Goal: Task Accomplishment & Management: Use online tool/utility

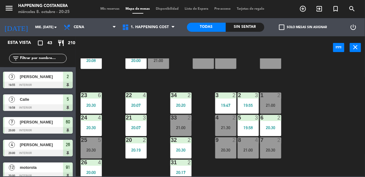
scroll to position [231, 0]
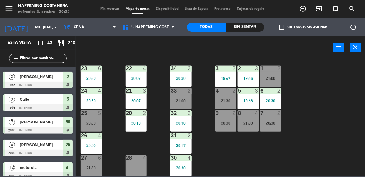
click at [273, 91] on div "6 2 20:30" at bounding box center [270, 98] width 21 height 21
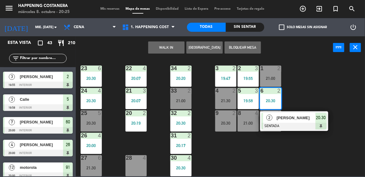
click at [321, 91] on div "69 50 20:30 122 6 121 5 21:00 120 6 14 4 CAVA 22 101 4 94 2 70 50 20:30 123 6 1…" at bounding box center [221, 117] width 285 height 118
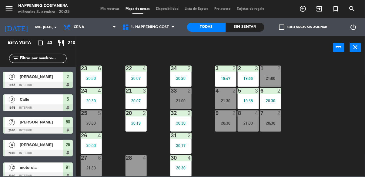
click at [273, 99] on div "20:30" at bounding box center [270, 101] width 21 height 4
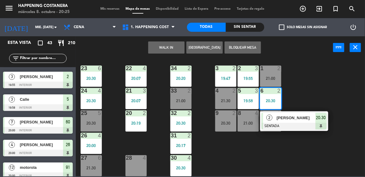
click at [315, 77] on div "69 50 20:30 122 6 121 5 21:00 120 6 14 4 CAVA 22 101 4 94 2 70 50 20:30 123 6 1…" at bounding box center [221, 117] width 285 height 118
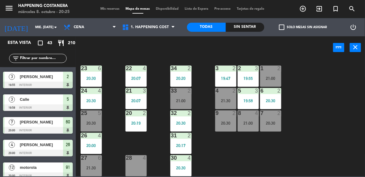
click at [181, 92] on div "33 2 21:00" at bounding box center [180, 98] width 21 height 21
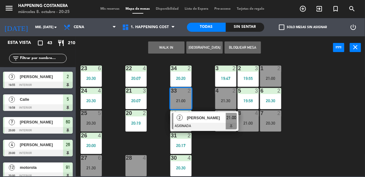
click at [136, 157] on div "28 4" at bounding box center [135, 158] width 21 height 6
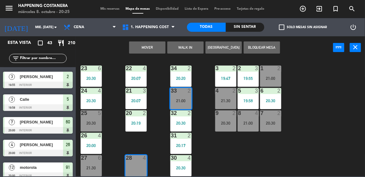
click at [149, 53] on button "Mover" at bounding box center [147, 47] width 36 height 12
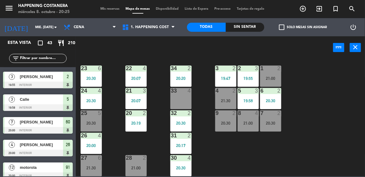
click at [186, 101] on div "33 4" at bounding box center [180, 98] width 21 height 21
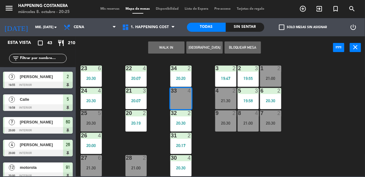
click at [166, 48] on button "WALK IN" at bounding box center [166, 47] width 36 height 12
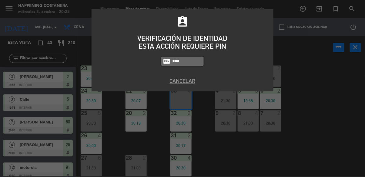
type input "6586"
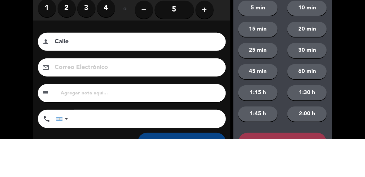
type input "Calle"
click at [12, 81] on div "close Indique cantidad de clientes 1 2 3 4 ó remove 5 add Nombre del cliente pe…" at bounding box center [182, 102] width 365 height 205
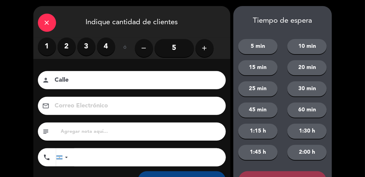
click at [60, 49] on label "2" at bounding box center [67, 47] width 18 height 18
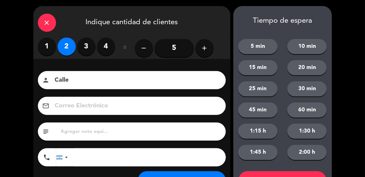
scroll to position [28, 0]
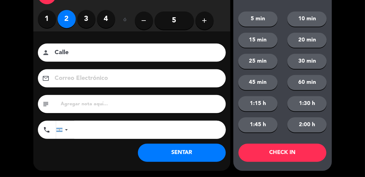
click at [197, 152] on button "SENTAR" at bounding box center [182, 153] width 88 height 18
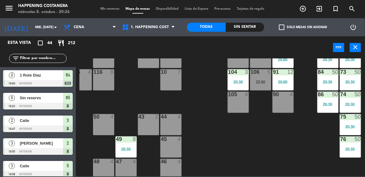
scroll to position [90, 100]
click at [358, 100] on div "74 50 20:30" at bounding box center [349, 102] width 21 height 21
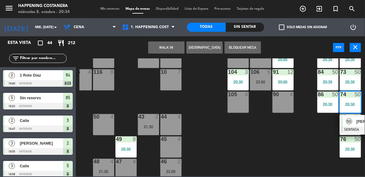
click at [324, 79] on div "84 50 20:30" at bounding box center [327, 79] width 21 height 21
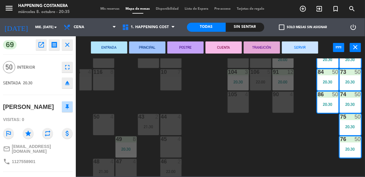
click at [195, 124] on div "69 50 20:30 122 6 121 5 21:00 120 6 14 4 CAVA 22 101 4 94 2 70 50 20:30 123 6 1…" at bounding box center [221, 117] width 285 height 118
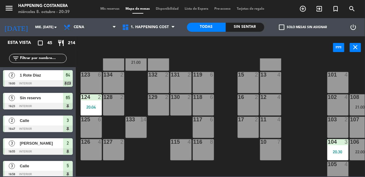
scroll to position [14, 0]
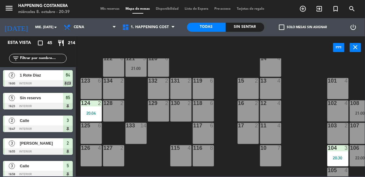
click at [90, 92] on div "123 6" at bounding box center [91, 88] width 21 height 21
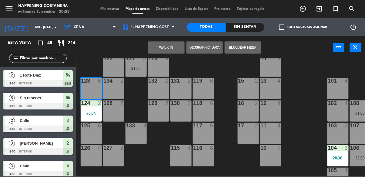
click at [163, 46] on button "WALK IN" at bounding box center [166, 47] width 36 height 12
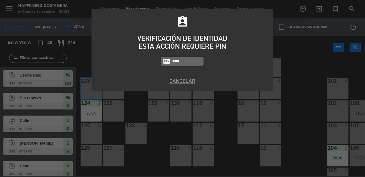
type input "6586"
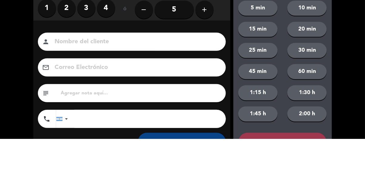
click at [68, 52] on label "2" at bounding box center [67, 47] width 18 height 18
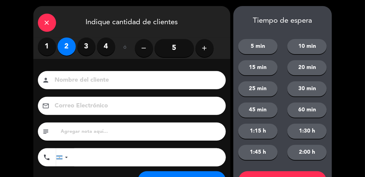
click at [109, 85] on input at bounding box center [136, 80] width 164 height 11
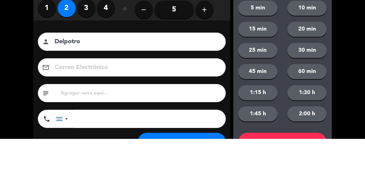
type input "Delpotro"
click at [8, 91] on div "close Indique cantidad de clientes 1 2 3 4 ó remove 5 add Nombre del cliente pe…" at bounding box center [182, 102] width 365 height 205
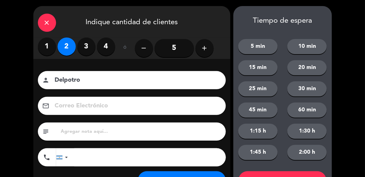
scroll to position [28, 0]
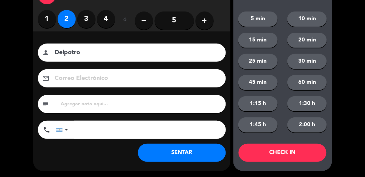
click at [199, 156] on button "SENTAR" at bounding box center [182, 153] width 88 height 18
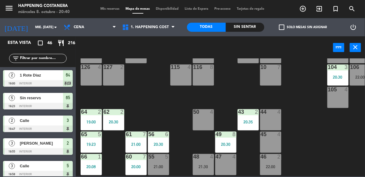
scroll to position [231, 0]
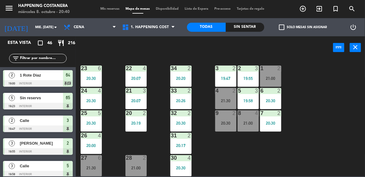
click at [183, 121] on div "20:30" at bounding box center [180, 123] width 21 height 4
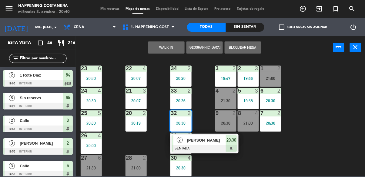
click at [214, 145] on div at bounding box center [204, 148] width 65 height 7
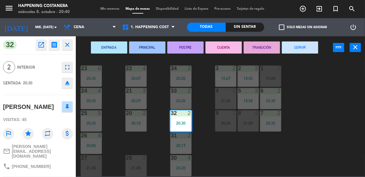
click at [299, 46] on button "SERVIR" at bounding box center [300, 47] width 36 height 12
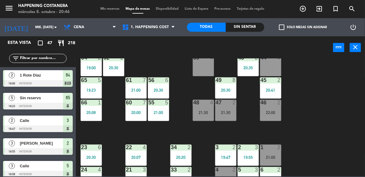
scroll to position [148, 0]
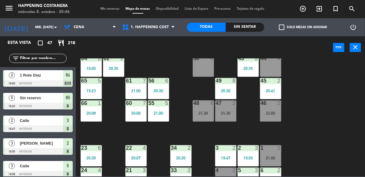
click at [129, 90] on div "21:00" at bounding box center [135, 91] width 21 height 4
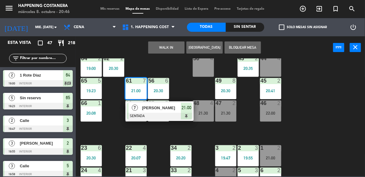
click at [315, 126] on div "69 50 20:30 122 6 121 5 21:00 120 6 14 4 CAVA 22 101 4 94 2 70 50 20:30 123 2 2…" at bounding box center [221, 117] width 285 height 118
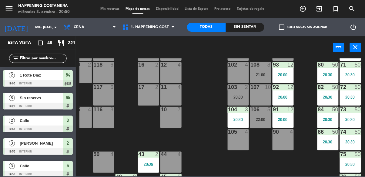
scroll to position [48, 100]
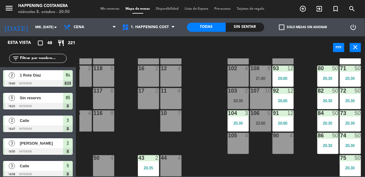
click at [257, 127] on div "106 5 22:00" at bounding box center [260, 121] width 21 height 21
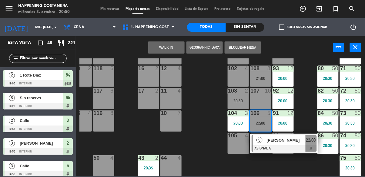
click at [263, 72] on div "108 8 21:00" at bounding box center [260, 76] width 21 height 21
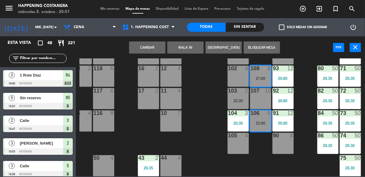
click at [154, 47] on button "Cambiar" at bounding box center [147, 47] width 36 height 12
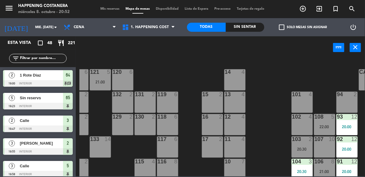
scroll to position [0, 0]
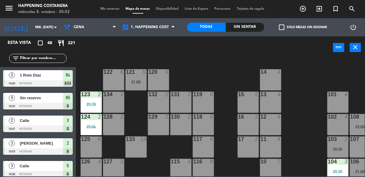
click at [136, 82] on div "21:00" at bounding box center [135, 82] width 21 height 4
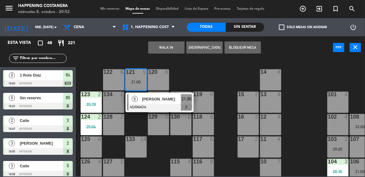
click at [168, 98] on span "[PERSON_NAME]" at bounding box center [161, 99] width 39 height 6
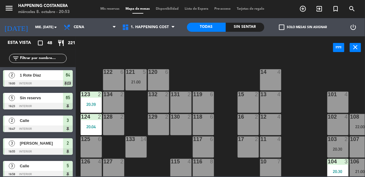
click at [131, 81] on div "21:00" at bounding box center [135, 82] width 21 height 4
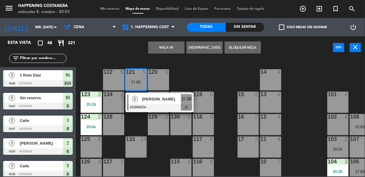
click at [170, 99] on span "[PERSON_NAME]" at bounding box center [161, 99] width 39 height 6
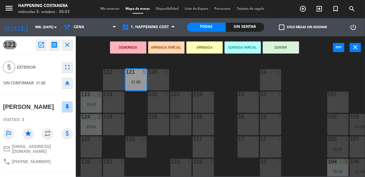
click at [293, 51] on button "SENTAR" at bounding box center [281, 47] width 36 height 12
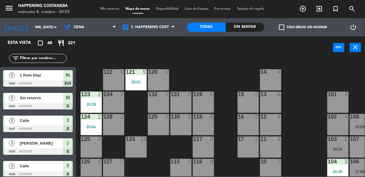
scroll to position [134, 0]
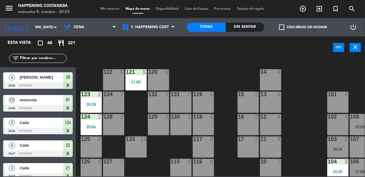
click at [27, 59] on input "text" at bounding box center [42, 58] width 47 height 7
type input "Pab"
click at [186, 55] on div "power_input close" at bounding box center [204, 47] width 257 height 23
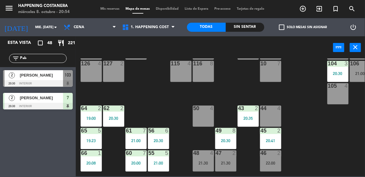
scroll to position [98, 0]
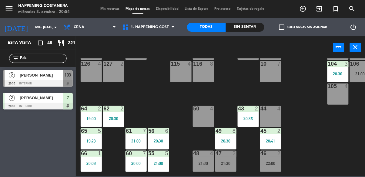
click at [337, 97] on div "105 4" at bounding box center [337, 94] width 21 height 21
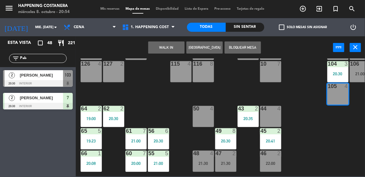
click at [157, 46] on button "WALK IN" at bounding box center [166, 47] width 36 height 12
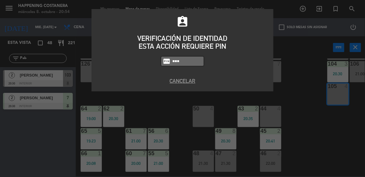
type input "6586"
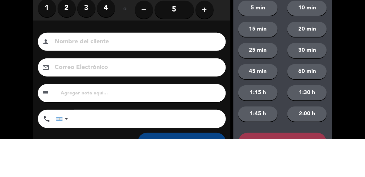
click at [82, 51] on label "3" at bounding box center [86, 47] width 18 height 18
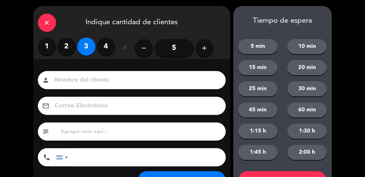
click at [169, 82] on input at bounding box center [136, 80] width 164 height 11
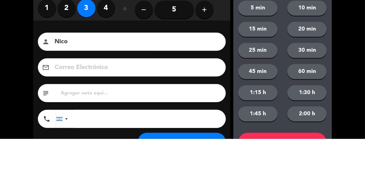
type input "Nico"
click at [16, 96] on div "close Indique cantidad de clientes 1 2 3 4 ó remove 5 add Nombre del cliente pe…" at bounding box center [182, 102] width 365 height 205
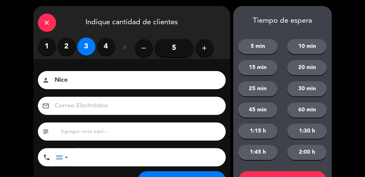
scroll to position [28, 0]
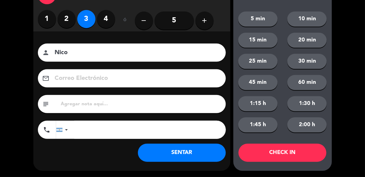
click at [208, 154] on button "SENTAR" at bounding box center [182, 153] width 88 height 18
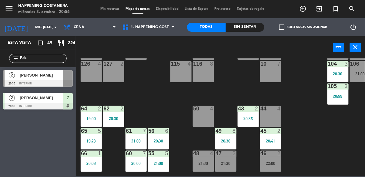
click at [40, 59] on input "Pab" at bounding box center [42, 58] width 47 height 7
type input "P"
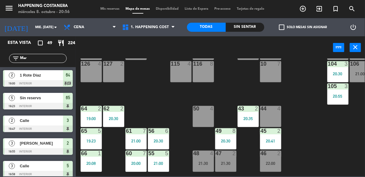
click at [157, 48] on div "power_input close" at bounding box center [204, 47] width 257 height 23
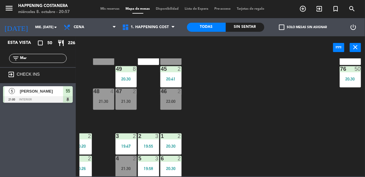
scroll to position [161, 100]
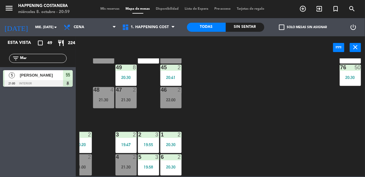
click at [41, 61] on input "Mar" at bounding box center [42, 58] width 47 height 7
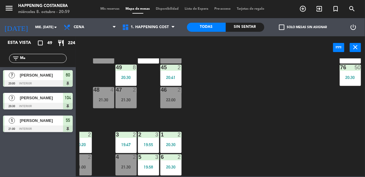
type input "M"
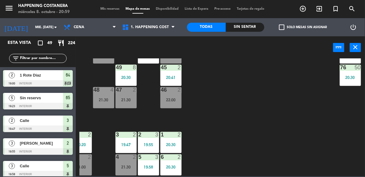
click at [273, 56] on div "power_input close" at bounding box center [204, 47] width 257 height 23
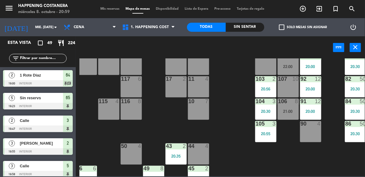
scroll to position [60, 36]
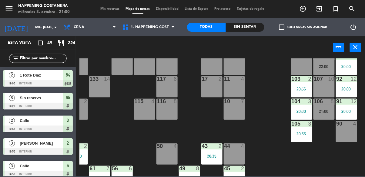
click at [116, 7] on span "Mis reservas" at bounding box center [110, 8] width 25 height 3
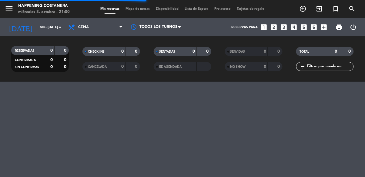
click at [321, 69] on input "text" at bounding box center [329, 66] width 47 height 7
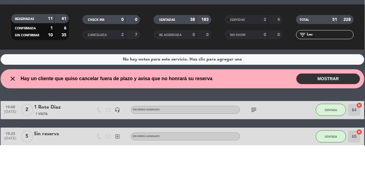
type input "Lau"
click at [293, 78] on div "RESERVADAS 11 41 CONFIRMADA 1 6 SIN CONFIRMAR 10 35 CHECK INS 0 0 CANCELADA 2 7…" at bounding box center [182, 58] width 365 height 45
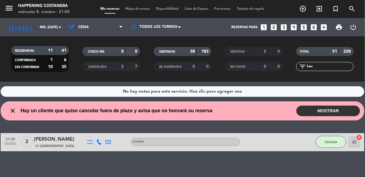
click at [330, 111] on button "MOSTRAR" at bounding box center [328, 111] width 64 height 11
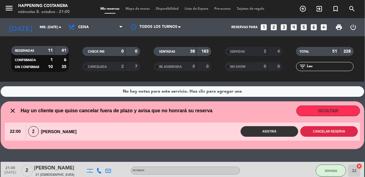
click at [332, 133] on button "Cancelar reserva" at bounding box center [329, 131] width 58 height 11
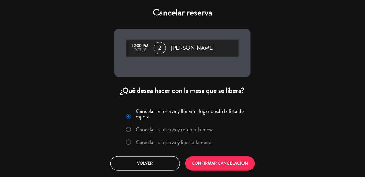
click at [185, 145] on label "Cancelar la reserva y liberar la mesa" at bounding box center [174, 142] width 76 height 5
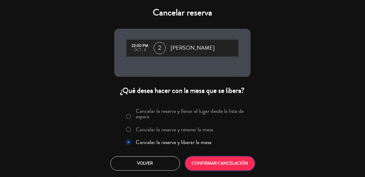
click at [233, 162] on button "CONFIRMAR CANCELACIÓN" at bounding box center [220, 164] width 70 height 14
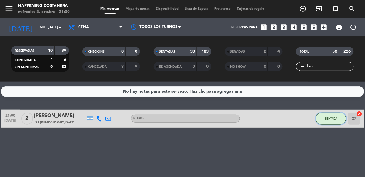
click at [328, 120] on span "SENTADA" at bounding box center [331, 118] width 12 height 3
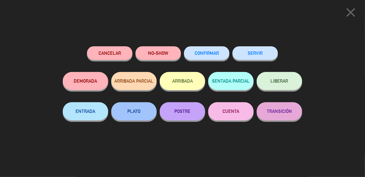
click at [200, 53] on span "CONFIRMAR" at bounding box center [206, 53] width 24 height 5
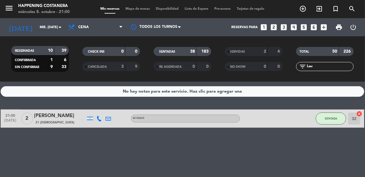
click at [357, 114] on icon "cancel" at bounding box center [359, 114] width 6 height 6
click at [359, 113] on icon "cancel" at bounding box center [359, 114] width 6 height 6
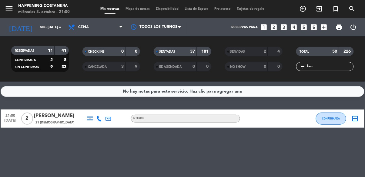
click at [139, 7] on span "Mapa de mesas" at bounding box center [138, 8] width 30 height 3
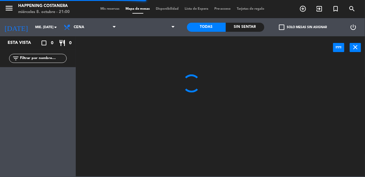
click at [308, 29] on label "check_box_outline_blank Solo mesas sin asignar" at bounding box center [303, 27] width 48 height 5
click at [303, 27] on input "check_box_outline_blank Solo mesas sin asignar" at bounding box center [303, 27] width 0 height 0
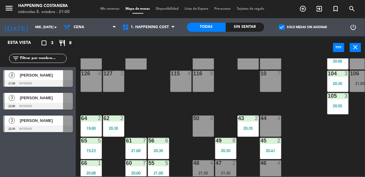
scroll to position [90, 0]
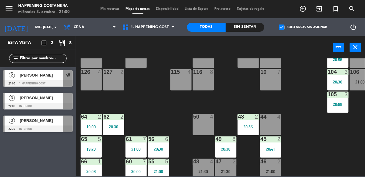
click at [305, 136] on div "69 50 20:30 122 6 121 5 21:00 120 6 14 4 CAVA 22 101 4 94 2 70 50 20:30 123 2 2…" at bounding box center [221, 117] width 285 height 118
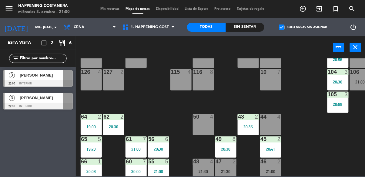
click at [281, 28] on span "check_box" at bounding box center [281, 27] width 5 height 5
click at [303, 27] on input "check_box Solo mesas sin asignar" at bounding box center [303, 27] width 0 height 0
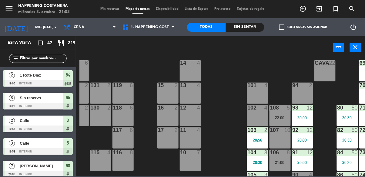
scroll to position [0, 80]
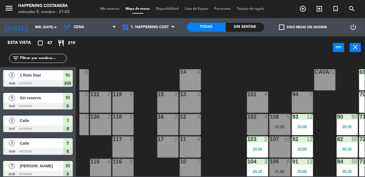
click at [35, 57] on input "text" at bounding box center [42, 58] width 47 height 7
type input "Car"
click at [137, 47] on div "power_input close" at bounding box center [204, 47] width 257 height 23
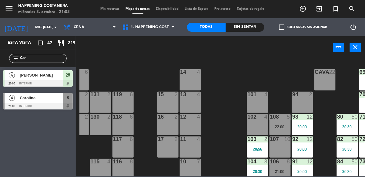
click at [29, 102] on div "Carolina" at bounding box center [41, 98] width 44 height 10
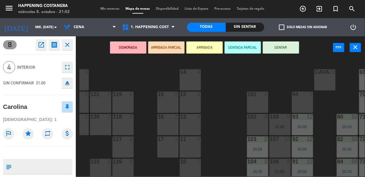
click at [129, 52] on button "DEMORADA" at bounding box center [128, 47] width 36 height 12
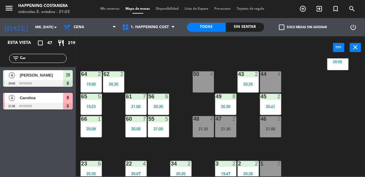
scroll to position [133, 0]
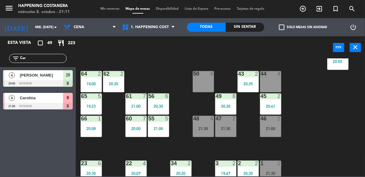
click at [38, 61] on input "Car" at bounding box center [42, 58] width 47 height 7
type input "C"
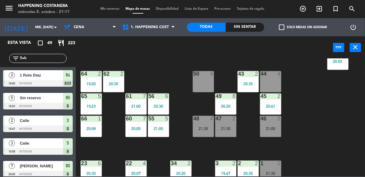
type input "Seb"
click at [296, 60] on div "69 50 20:30 122 6 121 5 21:00 120 6 14 4 CAVA 22 101 4 94 2 70 50 20:30 123 2 2…" at bounding box center [221, 117] width 285 height 118
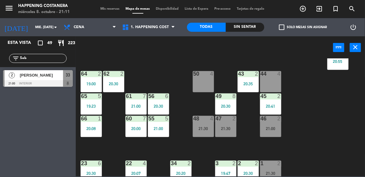
click at [36, 81] on div at bounding box center [38, 83] width 70 height 7
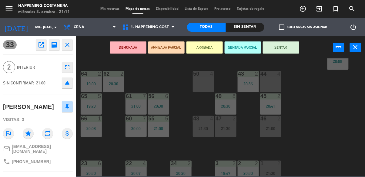
click at [272, 87] on div "44 4" at bounding box center [270, 81] width 21 height 21
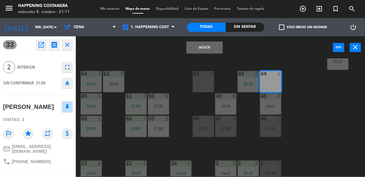
click at [202, 44] on button "Mover" at bounding box center [204, 47] width 36 height 12
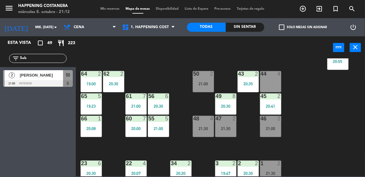
click at [262, 133] on div "46 2 21:00" at bounding box center [270, 126] width 21 height 21
click at [311, 108] on div "69 50 20:30 122 6 121 5 21:00 120 6 14 4 CAVA 22 101 4 94 2 70 50 20:30 123 2 2…" at bounding box center [221, 117] width 285 height 118
click at [268, 129] on div "21:00" at bounding box center [270, 129] width 21 height 4
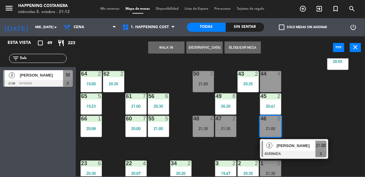
click at [273, 79] on div "44 4" at bounding box center [270, 81] width 21 height 21
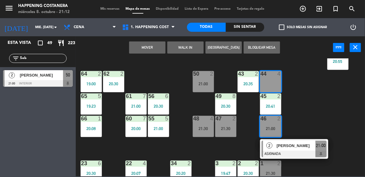
click at [159, 46] on button "Mover" at bounding box center [147, 47] width 36 height 12
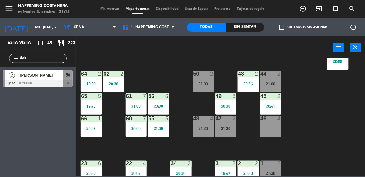
click at [16, 77] on div "2" at bounding box center [12, 75] width 15 height 10
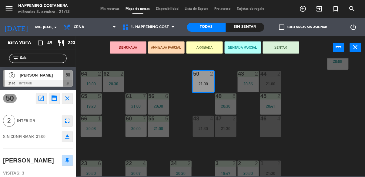
click at [275, 128] on div "46 4" at bounding box center [270, 126] width 21 height 21
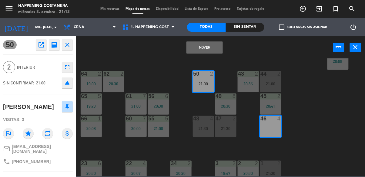
click at [182, 47] on div "Mover power_input close" at bounding box center [204, 47] width 257 height 23
click at [199, 49] on button "Mover" at bounding box center [204, 47] width 36 height 12
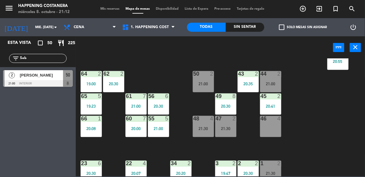
click at [311, 116] on div "69 50 20:30 122 6 121 5 21:00 120 6 14 4 CAVA 22 101 4 94 2 70 50 20:30 123 2 2…" at bounding box center [221, 117] width 285 height 118
click at [271, 134] on div "46 2 21:00" at bounding box center [270, 126] width 21 height 21
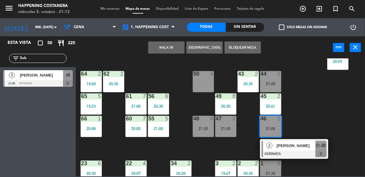
click at [297, 148] on span "[PERSON_NAME]" at bounding box center [295, 146] width 39 height 6
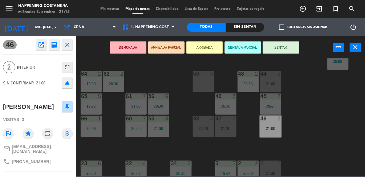
click at [284, 45] on button "SENTAR" at bounding box center [281, 47] width 36 height 12
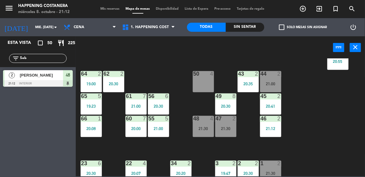
click at [275, 82] on div "21:00" at bounding box center [270, 84] width 21 height 4
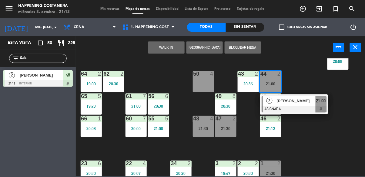
click at [302, 107] on div at bounding box center [293, 109] width 65 height 7
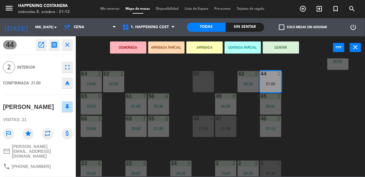
click at [69, 81] on icon "eject" at bounding box center [67, 82] width 7 height 7
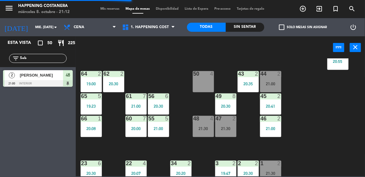
click at [36, 58] on input "Seb" at bounding box center [42, 58] width 47 height 7
type input "S"
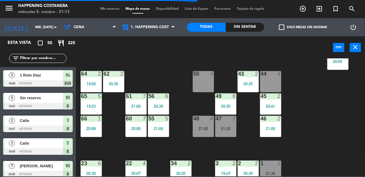
click at [299, 51] on div "power_input close" at bounding box center [204, 47] width 257 height 23
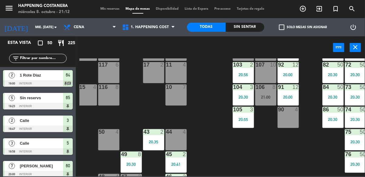
scroll to position [70, 94]
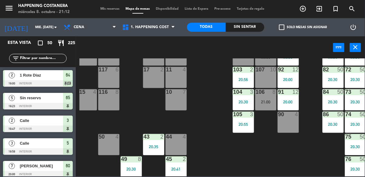
click at [270, 99] on div "106 8 21:00" at bounding box center [265, 99] width 21 height 21
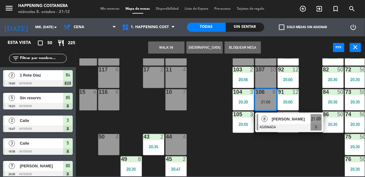
click at [300, 123] on div "[PERSON_NAME]" at bounding box center [290, 119] width 39 height 10
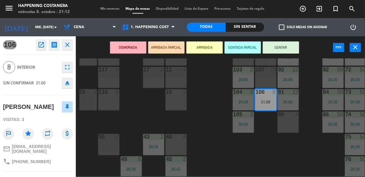
click at [38, 54] on div "106 open_in_new receipt 9:00 PM mié., [DATE] 8 personas [PERSON_NAME] Mesa 106 …" at bounding box center [38, 106] width 76 height 141
click at [42, 47] on icon "open_in_new" at bounding box center [41, 44] width 7 height 7
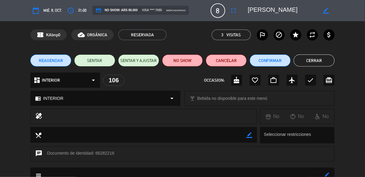
click at [325, 60] on button "Cerrar" at bounding box center [313, 61] width 41 height 12
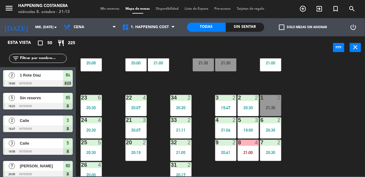
scroll to position [231, 0]
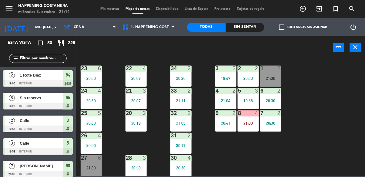
click at [100, 166] on div "21:30" at bounding box center [91, 168] width 21 height 4
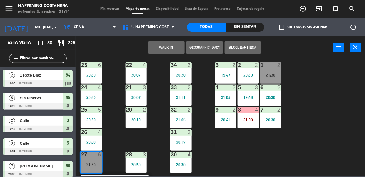
click at [92, 167] on div "21:30" at bounding box center [91, 165] width 21 height 4
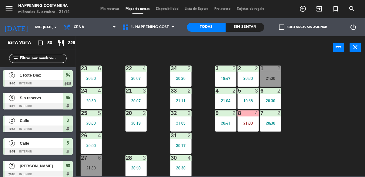
click at [316, 123] on div "69 50 20:30 122 6 121 5 21:00 120 6 14 4 CAVA 22 101 4 94 2 70 50 20:30 123 2 2…" at bounding box center [221, 117] width 285 height 118
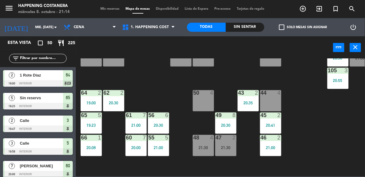
scroll to position [94, 0]
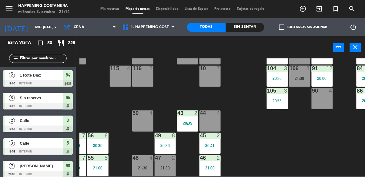
click at [297, 82] on div "106 8 21:00" at bounding box center [299, 76] width 21 height 21
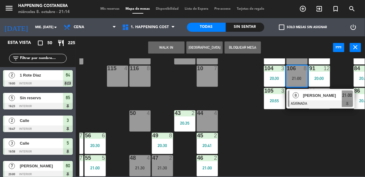
click at [308, 104] on div at bounding box center [320, 104] width 65 height 7
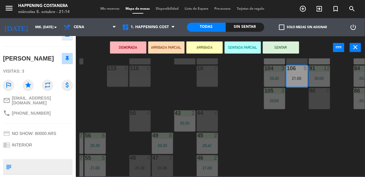
scroll to position [79, 0]
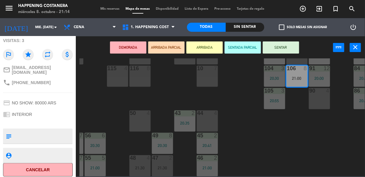
click at [293, 135] on div "69 50 20:30 122 6 121 5 21:00 120 6 14 4 CAVA 22 101 4 94 2 70 50 20:30 123 2 2…" at bounding box center [221, 117] width 285 height 118
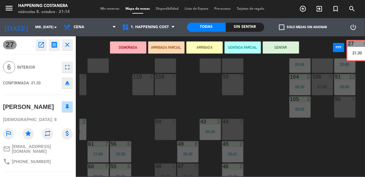
scroll to position [78, 38]
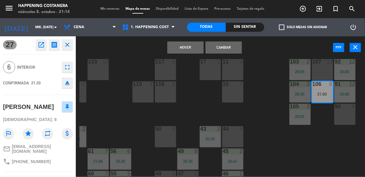
click at [226, 50] on button "Cambiar" at bounding box center [223, 47] width 36 height 12
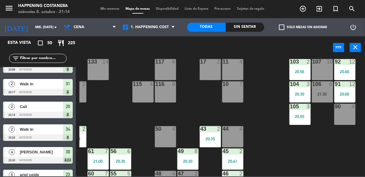
scroll to position [231, 0]
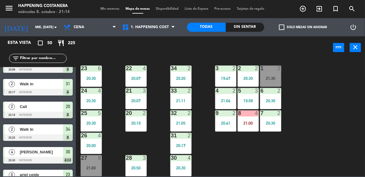
click at [274, 68] on div "1 2" at bounding box center [270, 69] width 21 height 6
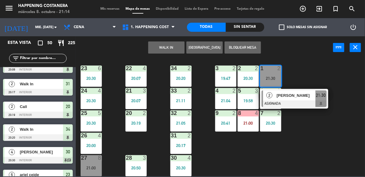
click at [303, 92] on span "[PERSON_NAME]" at bounding box center [295, 95] width 39 height 6
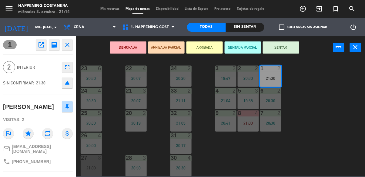
click at [68, 85] on icon "eject" at bounding box center [67, 82] width 7 height 7
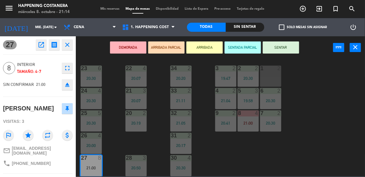
click at [289, 46] on button "SENTAR" at bounding box center [281, 47] width 36 height 12
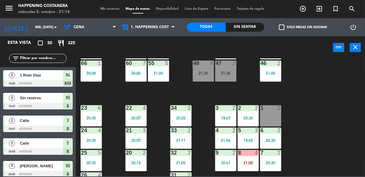
scroll to position [186, 0]
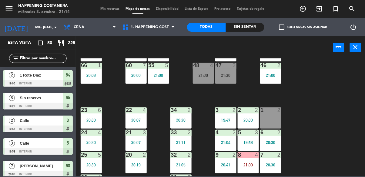
click at [87, 83] on div "66 1 20:08" at bounding box center [91, 73] width 21 height 21
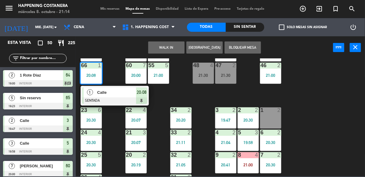
click at [96, 102] on div at bounding box center [114, 101] width 65 height 7
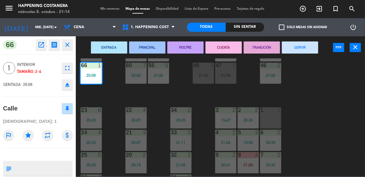
click at [306, 49] on button "SERVIR" at bounding box center [300, 47] width 36 height 12
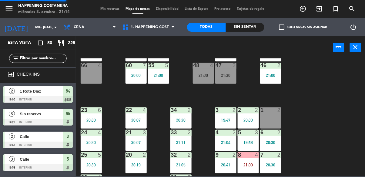
scroll to position [0, 0]
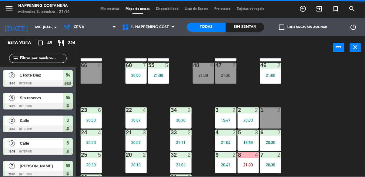
click at [223, 115] on div "3 2 19:47" at bounding box center [225, 118] width 21 height 21
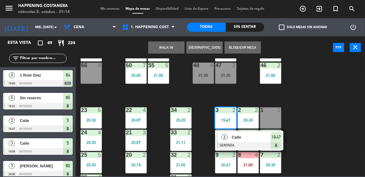
click at [247, 133] on div "Calle" at bounding box center [250, 137] width 39 height 10
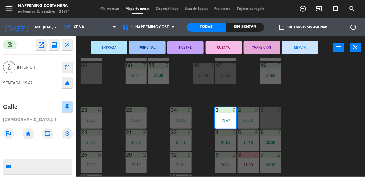
click at [229, 52] on button "CUENTA" at bounding box center [223, 47] width 36 height 12
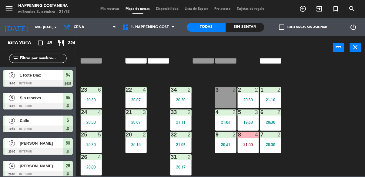
scroll to position [208, 0]
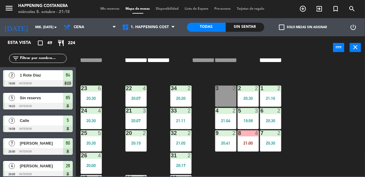
click at [138, 94] on div "22 4 20:07" at bounding box center [135, 96] width 21 height 21
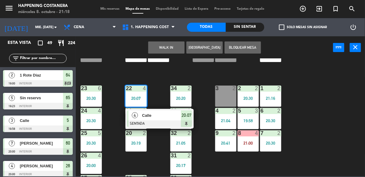
click at [163, 114] on span "Calle" at bounding box center [161, 115] width 39 height 6
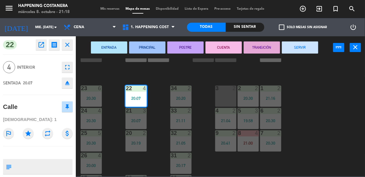
click at [301, 46] on button "SERVIR" at bounding box center [300, 47] width 36 height 12
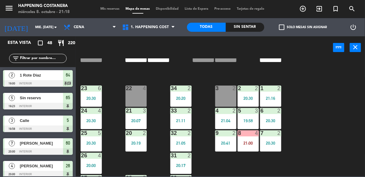
click at [138, 119] on div "20:07" at bounding box center [135, 121] width 21 height 4
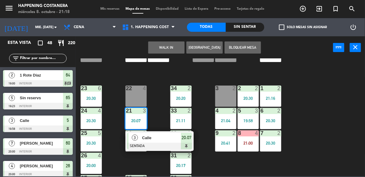
click at [151, 142] on div "Calle" at bounding box center [160, 138] width 39 height 10
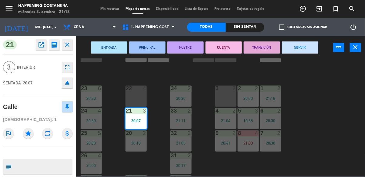
click at [305, 50] on button "SERVIR" at bounding box center [300, 47] width 36 height 12
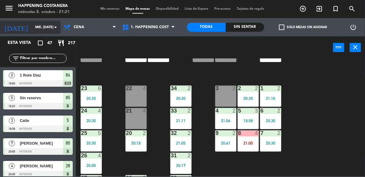
click at [32, 26] on input "mié. [DATE]" at bounding box center [54, 27] width 45 height 10
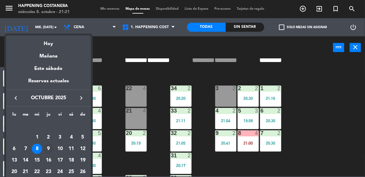
click at [49, 150] on div "9" at bounding box center [48, 149] width 10 height 10
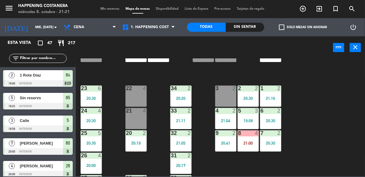
type input "[DEMOGRAPHIC_DATA] [DATE]"
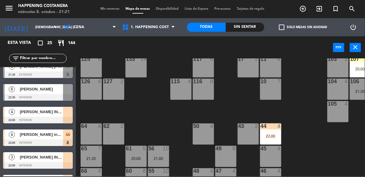
scroll to position [458, 0]
